Goal: Task Accomplishment & Management: Complete application form

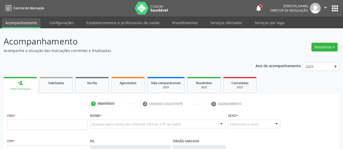
type input "164 2611 7685 0009"
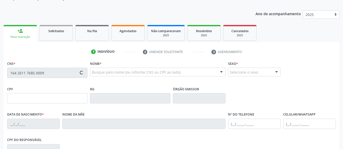
scroll to position [79, 0]
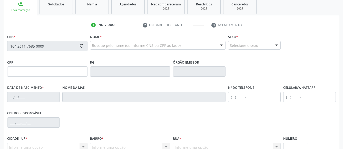
type input "085.974.844-89"
type input "[DATE]"
type input "[PERSON_NAME]"
type input "[PHONE_NUMBER]"
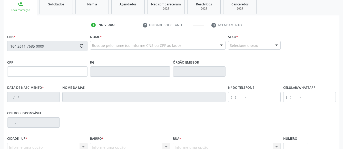
type input "242"
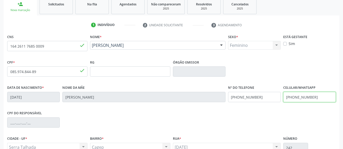
drag, startPoint x: 319, startPoint y: 97, endPoint x: 215, endPoint y: 98, distance: 104.3
click at [284, 98] on input "[PHONE_NUMBER]" at bounding box center [310, 97] width 53 height 10
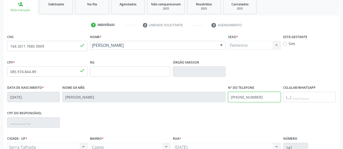
drag, startPoint x: 242, startPoint y: 93, endPoint x: 211, endPoint y: 84, distance: 31.6
click at [228, 92] on input "[PHONE_NUMBER]" at bounding box center [254, 97] width 53 height 10
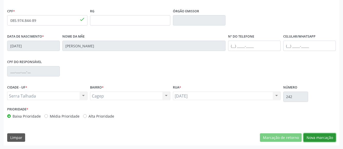
click at [319, 135] on button "Nova marcação" at bounding box center [320, 137] width 32 height 9
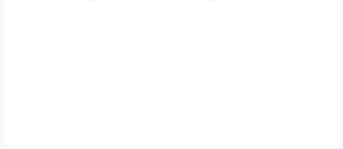
scroll to position [110, 0]
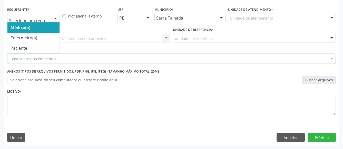
drag, startPoint x: 26, startPoint y: 13, endPoint x: 23, endPoint y: 16, distance: 4.4
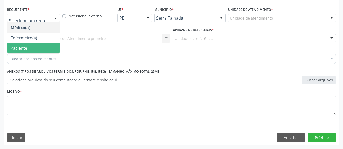
click at [19, 45] on span "Paciente" at bounding box center [19, 48] width 17 height 6
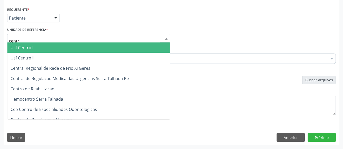
type input "centro"
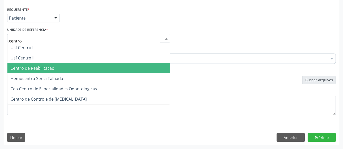
click at [75, 64] on span "Centro de Reabilitacao" at bounding box center [88, 68] width 163 height 10
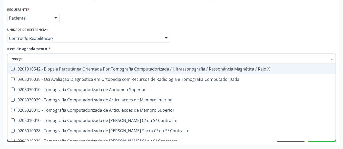
type input "tomogra"
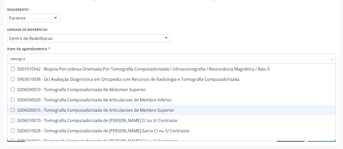
click at [123, 105] on span "0206020015 - Tomografia Computadorizada de Articulacoes de Membro Superior" at bounding box center [171, 110] width 328 height 10
checkbox Superior "true"
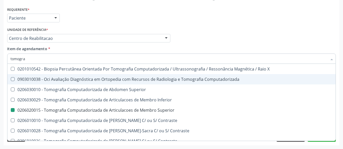
click at [297, 39] on div "Médico Solicitante Por favor, selecione a Unidade de Atendimento primeiro Nenhu…" at bounding box center [172, 36] width 332 height 20
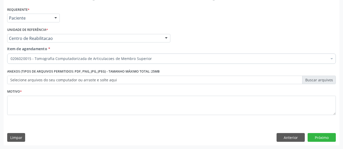
checkbox Superior "true"
checkbox Preenchida\) "false"
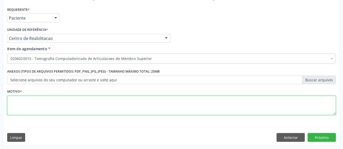
click at [104, 99] on textarea at bounding box center [171, 106] width 329 height 20
type textarea "...."
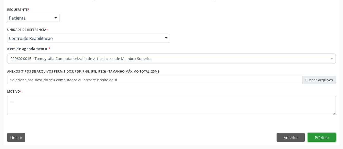
click at [332, 135] on button "Próximo" at bounding box center [322, 137] width 28 height 9
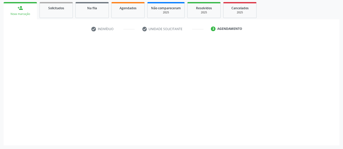
scroll to position [75, 0]
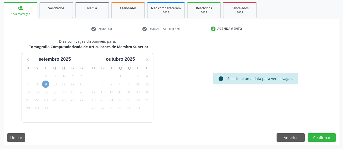
click at [46, 84] on span "9" at bounding box center [45, 83] width 7 height 7
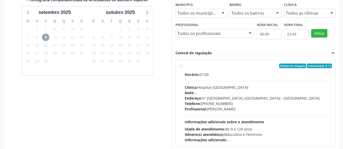
scroll to position [127, 0]
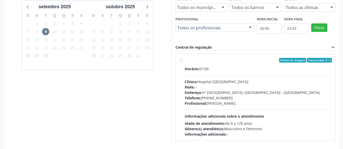
click at [185, 62] on label "Ordem de chegada Consumidos: 0 / 2 Horário: 07:00 Clínica: Hospital [GEOGRAPHIC…" at bounding box center [259, 97] width 148 height 79
click at [180, 62] on input "Ordem de chegada Consumidos: 0 / 2 Horário: 07:00 Clínica: Hospital [GEOGRAPHIC…" at bounding box center [182, 60] width 4 height 5
radio input "true"
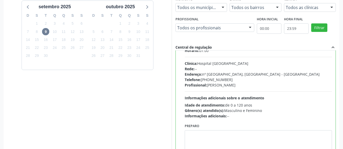
scroll to position [25, 0]
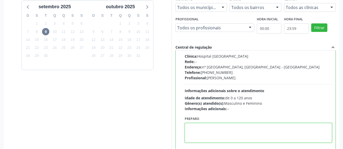
click at [217, 129] on textarea at bounding box center [259, 133] width 148 height 20
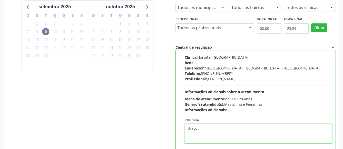
type textarea "Braço"
click at [306, 101] on div "Idade de atendimento: de 0 a 120 anos" at bounding box center [259, 98] width 148 height 5
click at [183, 38] on input "Ordem de chegada Consumidos: 0 / 2 Horário: 07:00 Clínica: Hospital [GEOGRAPHIC…" at bounding box center [182, 35] width 4 height 5
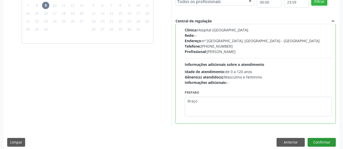
scroll to position [158, 0]
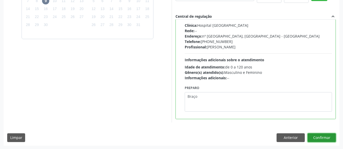
click at [317, 135] on button "Confirmar" at bounding box center [322, 137] width 28 height 9
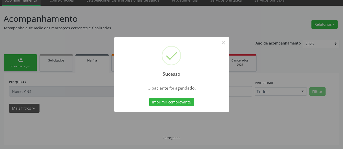
scroll to position [22, 0]
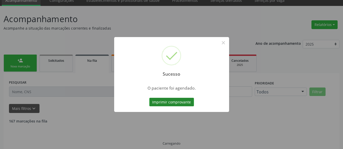
click at [177, 100] on button "Imprimir comprovante" at bounding box center [171, 102] width 45 height 9
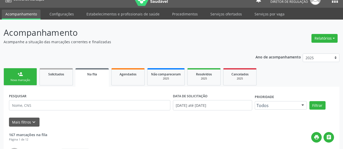
scroll to position [0, 0]
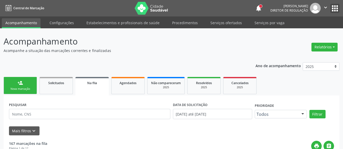
click at [337, 9] on button "apps" at bounding box center [335, 8] width 9 height 9
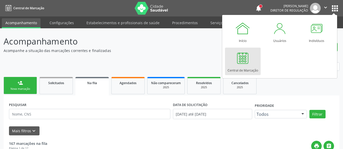
drag, startPoint x: 246, startPoint y: 59, endPoint x: 221, endPoint y: 62, distance: 24.4
click at [245, 59] on div at bounding box center [242, 57] width 15 height 15
